Goal: Task Accomplishment & Management: Manage account settings

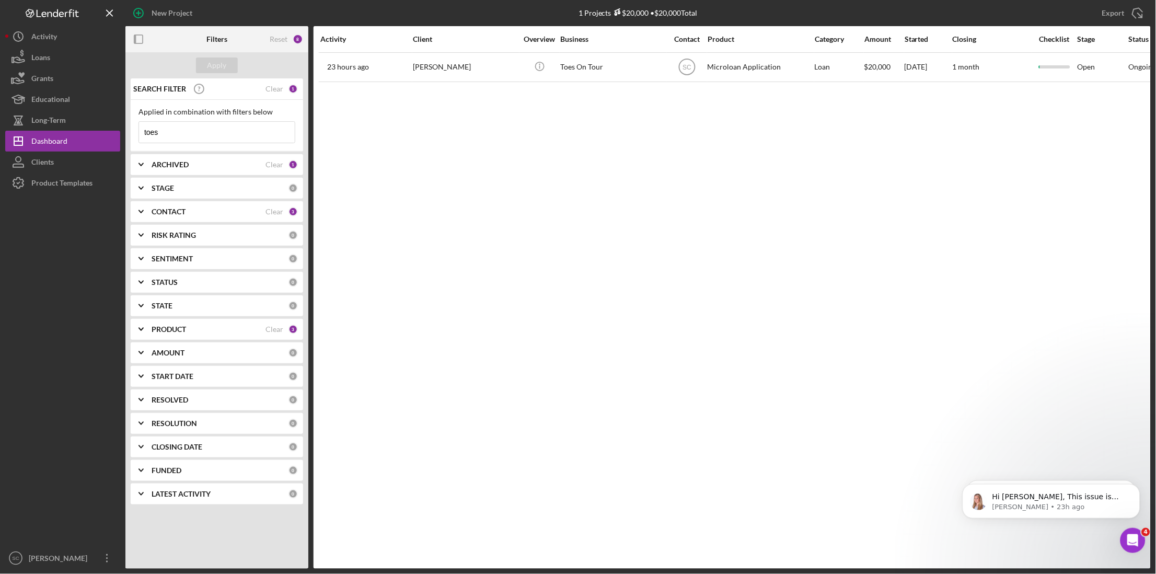
click at [190, 132] on input "toes" at bounding box center [217, 132] width 156 height 21
click at [291, 88] on div "1" at bounding box center [293, 88] width 9 height 9
click at [280, 87] on div "Clear" at bounding box center [275, 89] width 18 height 8
click at [51, 144] on div "Dashboard" at bounding box center [49, 143] width 36 height 24
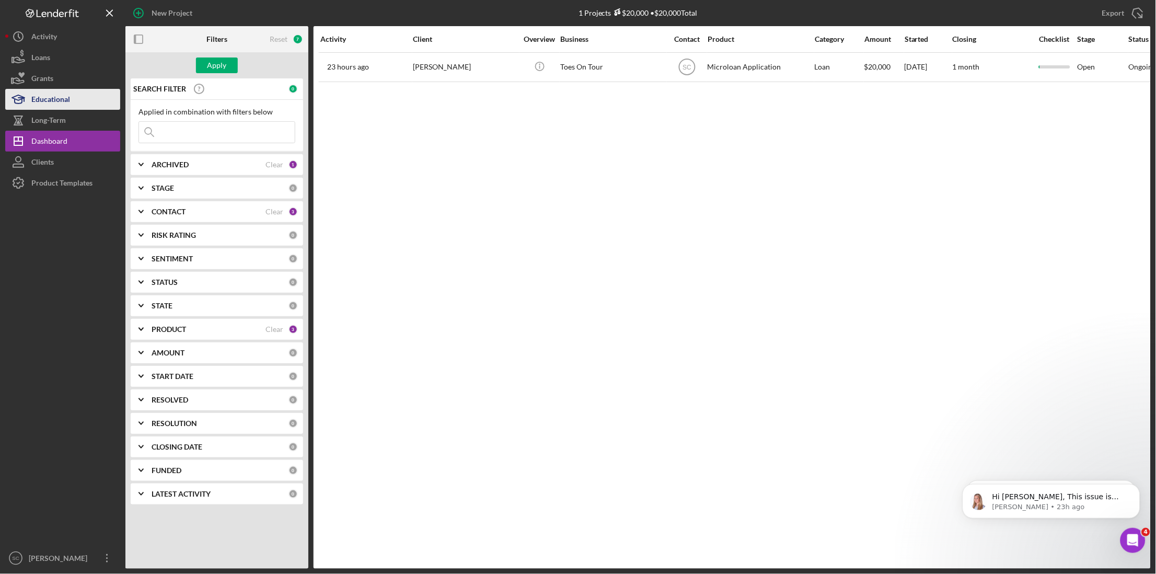
click at [67, 99] on div "Educational" at bounding box center [50, 101] width 39 height 24
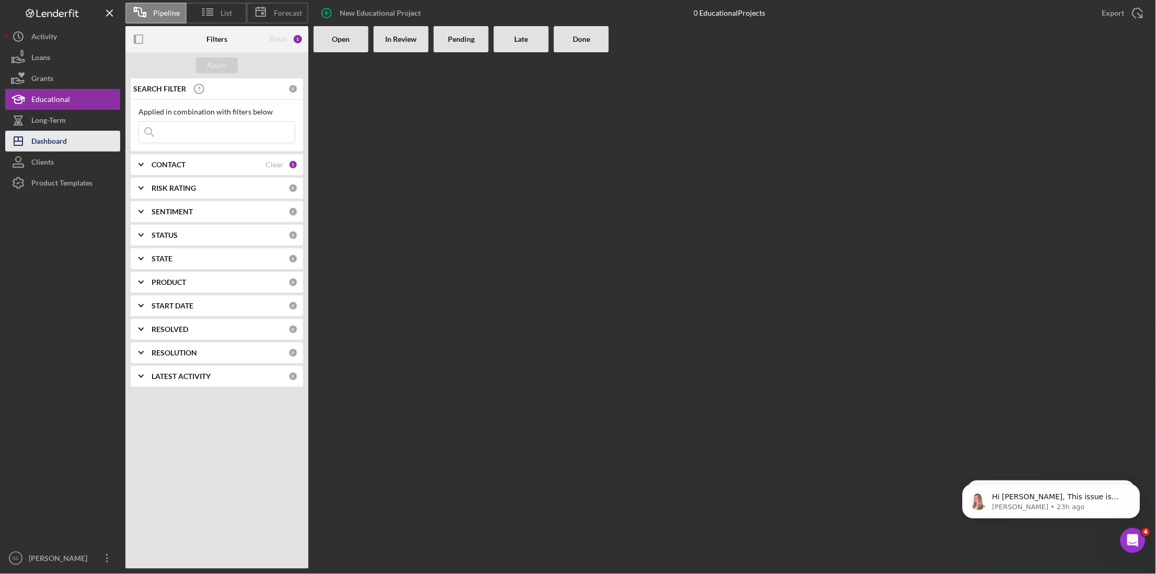
click at [65, 133] on div "Dashboard" at bounding box center [49, 143] width 36 height 24
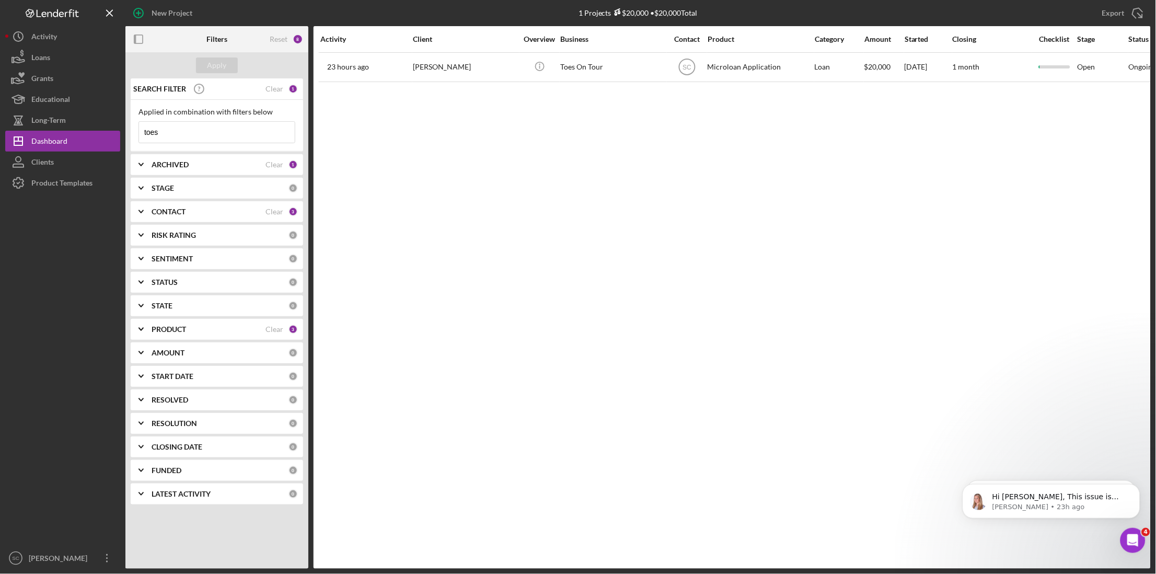
click at [191, 135] on input "toes" at bounding box center [217, 132] width 156 height 21
click at [280, 89] on div "Clear" at bounding box center [275, 89] width 18 height 8
click at [215, 67] on div "Apply" at bounding box center [216, 65] width 19 height 16
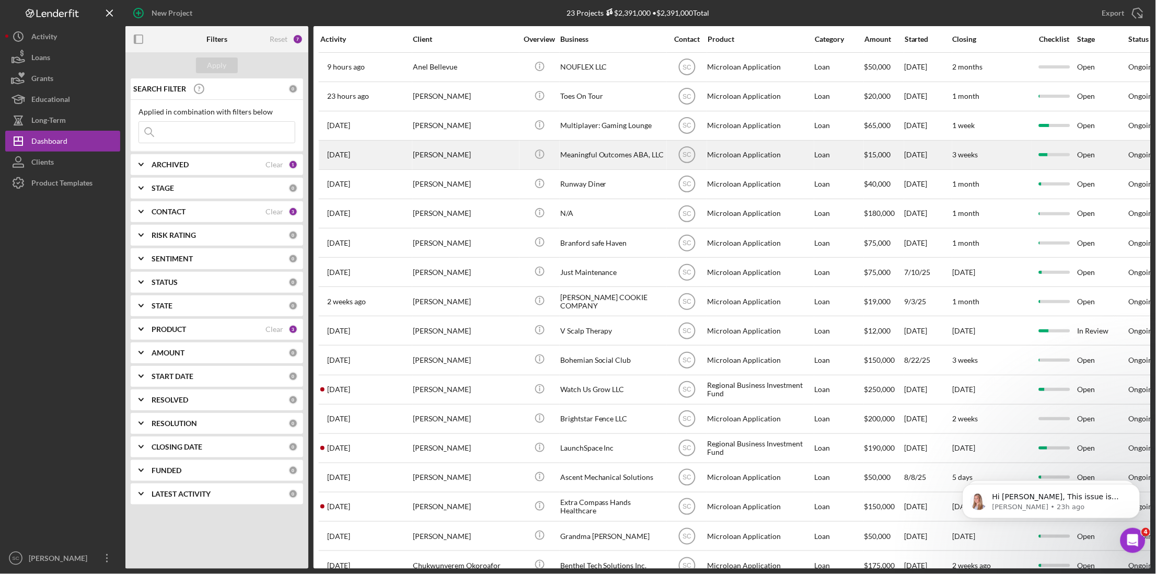
click at [426, 158] on div "[PERSON_NAME]" at bounding box center [465, 155] width 105 height 28
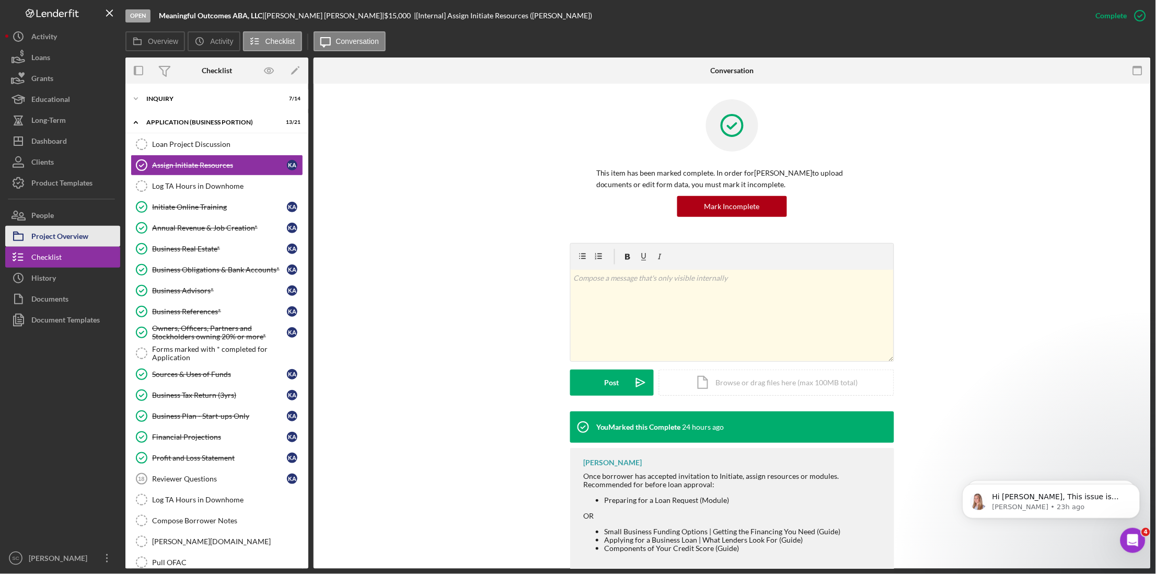
click at [69, 236] on div "Project Overview" at bounding box center [59, 238] width 57 height 24
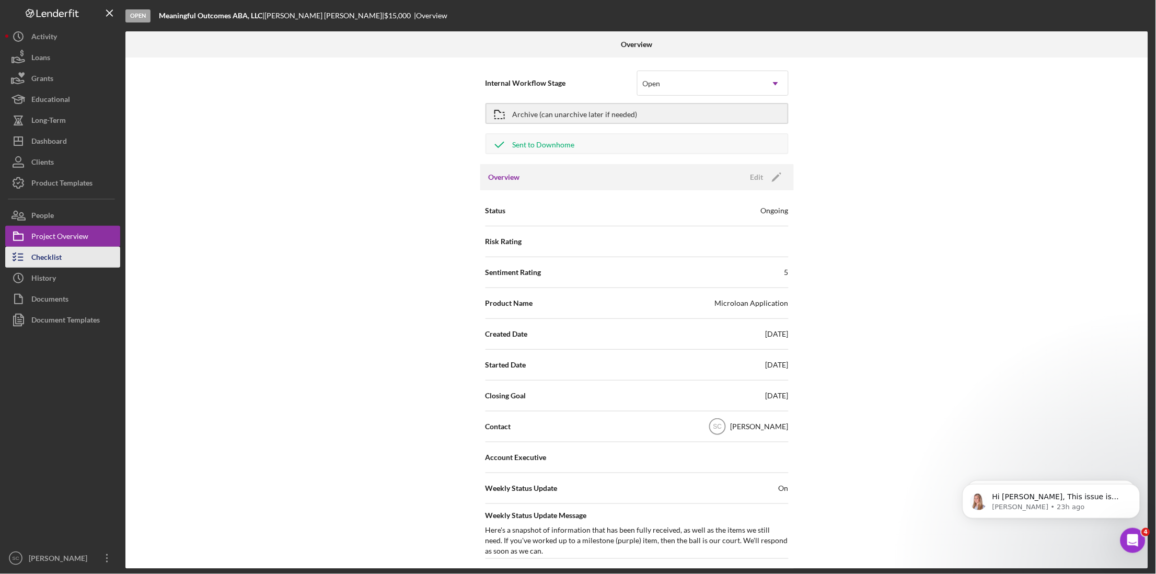
click at [77, 256] on button "Checklist" at bounding box center [62, 257] width 115 height 21
